Goal: Task Accomplishment & Management: Manage account settings

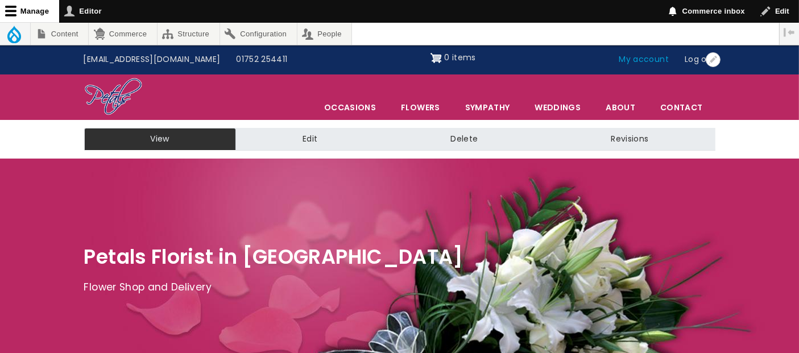
click at [656, 66] on link "My account" at bounding box center [644, 60] width 66 height 22
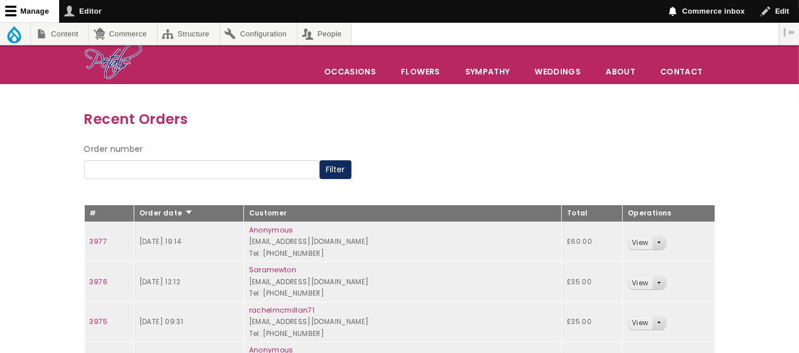
scroll to position [63, 0]
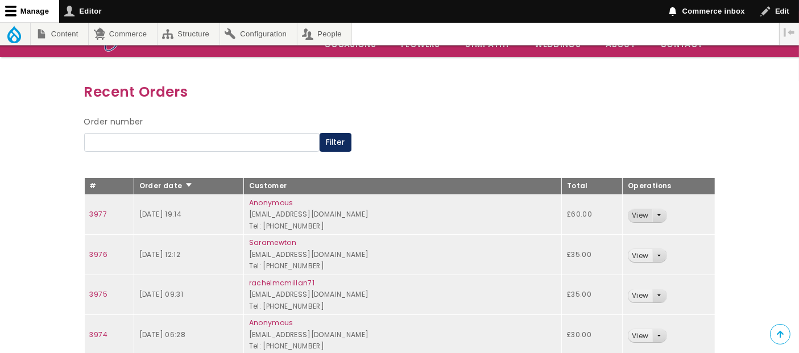
click at [643, 213] on link "View" at bounding box center [639, 215] width 23 height 13
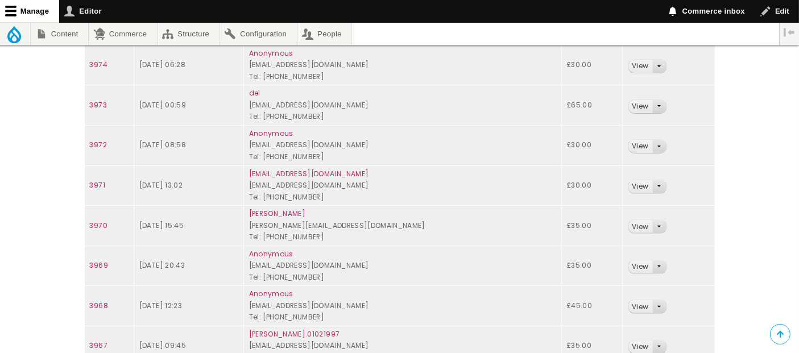
scroll to position [442, 0]
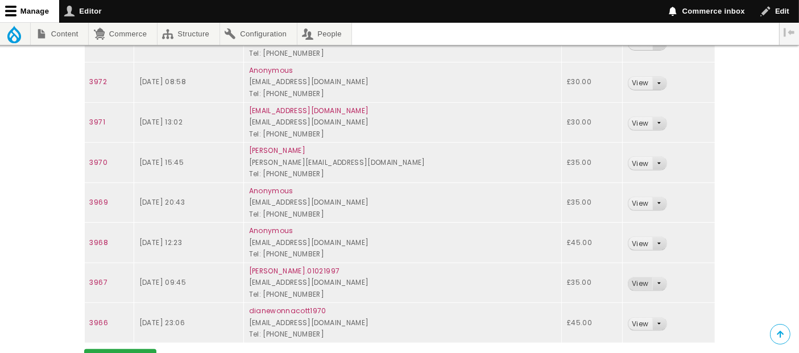
click at [642, 283] on link "View" at bounding box center [639, 284] width 23 height 13
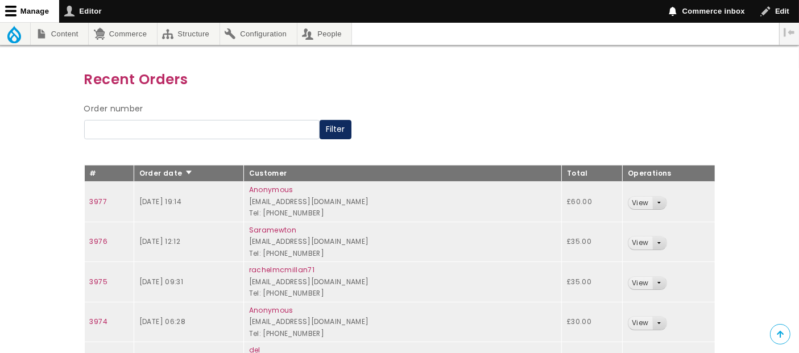
scroll to position [114, 0]
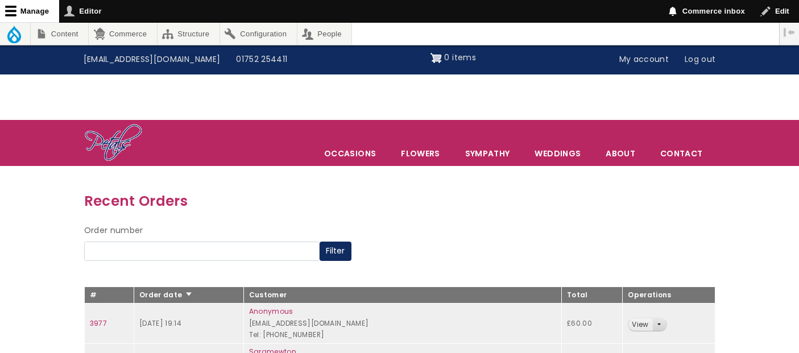
scroll to position [114, 0]
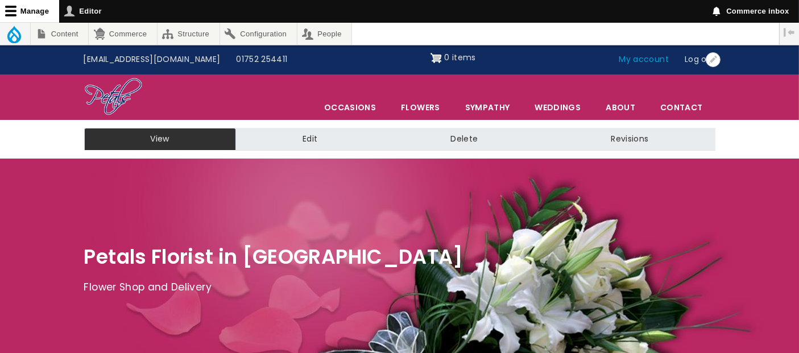
click at [645, 62] on link "My account" at bounding box center [644, 60] width 66 height 22
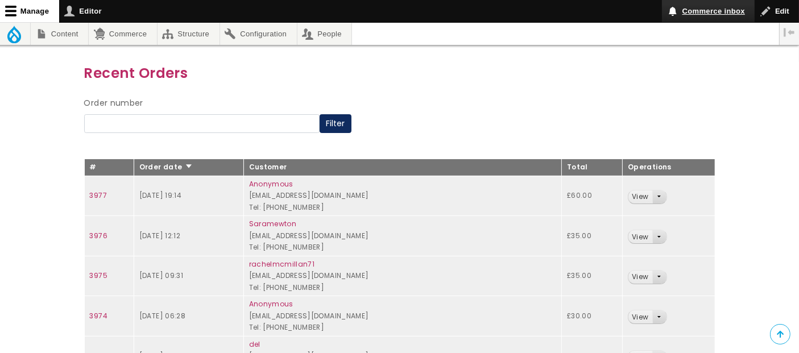
scroll to position [63, 0]
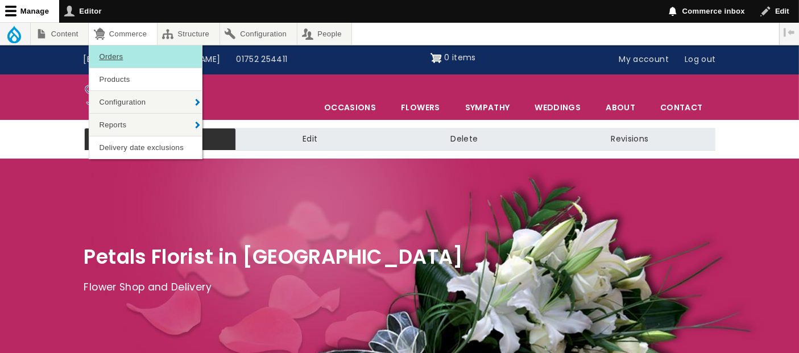
click at [117, 57] on link "Orders" at bounding box center [145, 57] width 113 height 22
